Goal: Task Accomplishment & Management: Manage account settings

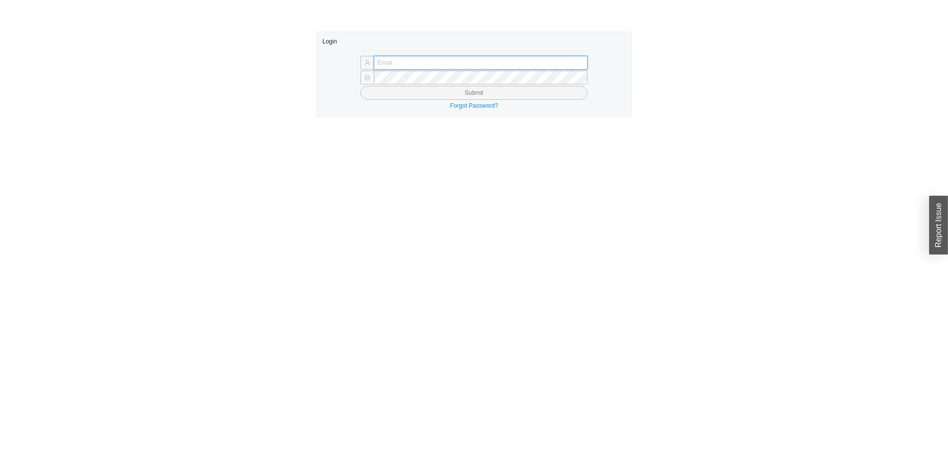
type input "[EMAIL_ADDRESS][DOMAIN_NAME]"
click at [559, 98] on button "Submit" at bounding box center [474, 93] width 227 height 14
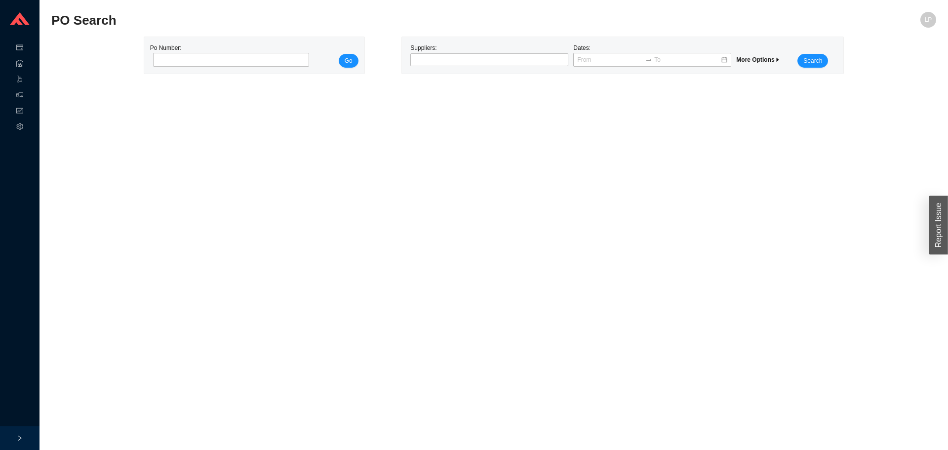
click at [233, 48] on div "Po Number:" at bounding box center [228, 55] width 157 height 25
click at [230, 56] on input "tel" at bounding box center [231, 60] width 157 height 14
paste input "988626"
type input "988626"
click at [346, 55] on button "Go" at bounding box center [349, 61] width 20 height 14
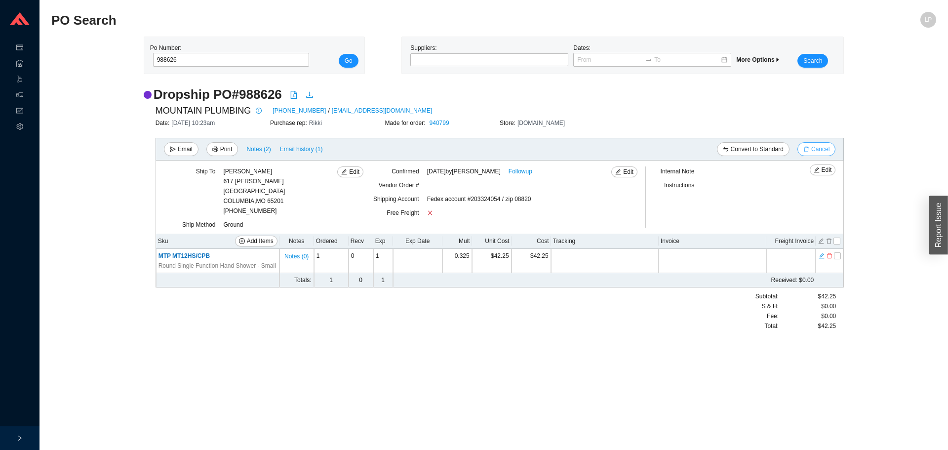
click at [815, 148] on span "Cancel" at bounding box center [821, 149] width 18 height 10
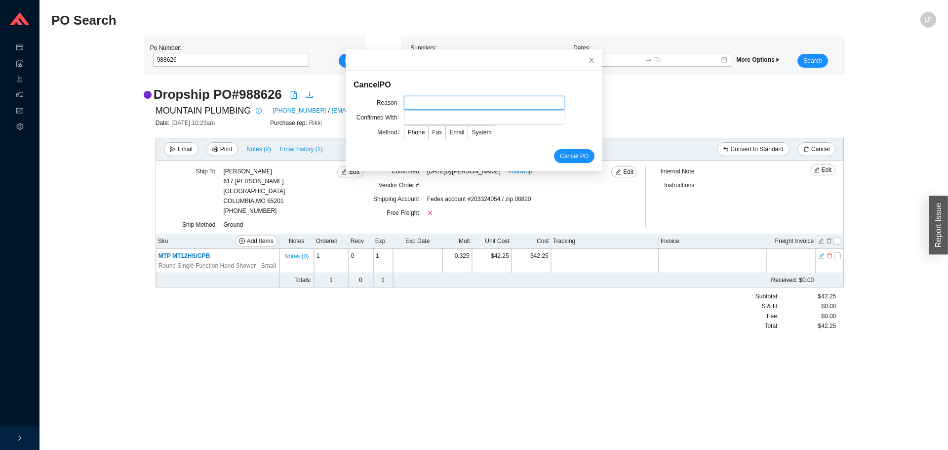
click at [422, 102] on input "text" at bounding box center [484, 103] width 161 height 14
type input "discontinued"
click at [413, 118] on input "text" at bounding box center [484, 118] width 161 height 14
type input "laura/ avi"
drag, startPoint x: 452, startPoint y: 134, endPoint x: 465, endPoint y: 130, distance: 13.8
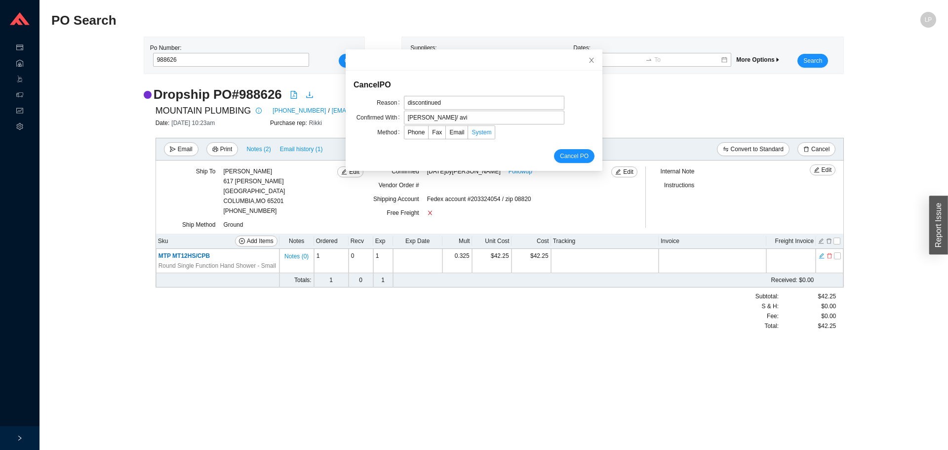
click at [452, 133] on span "Email" at bounding box center [457, 132] width 15 height 7
click at [446, 134] on input "Email" at bounding box center [446, 134] width 0 height 0
click at [574, 162] on button "Cancel PO" at bounding box center [574, 156] width 41 height 14
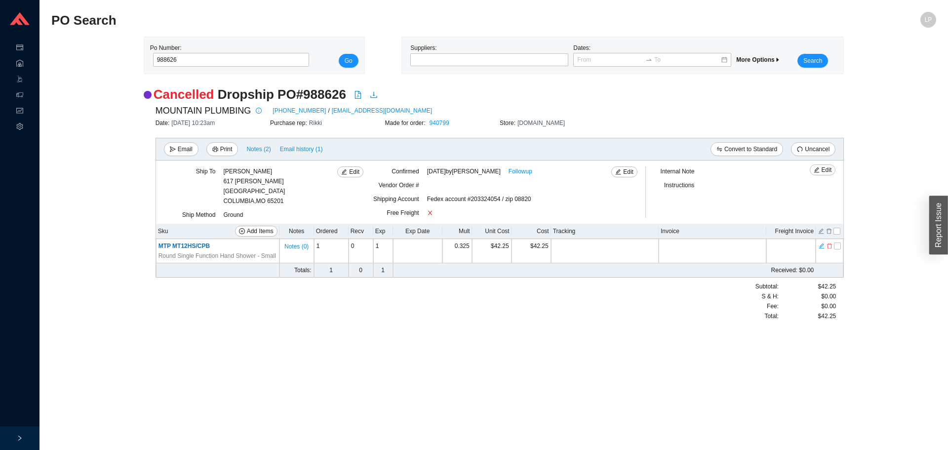
drag, startPoint x: 346, startPoint y: 299, endPoint x: 677, endPoint y: 13, distance: 437.4
click at [349, 296] on div at bounding box center [299, 302] width 287 height 40
